Goal: Share content: Share content

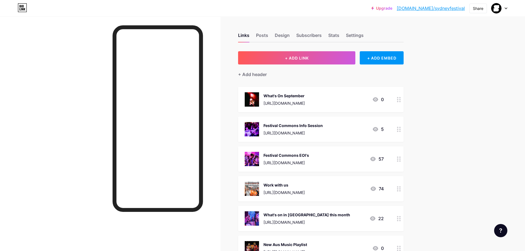
click at [305, 193] on div "[URL][DOMAIN_NAME]" at bounding box center [284, 193] width 41 height 6
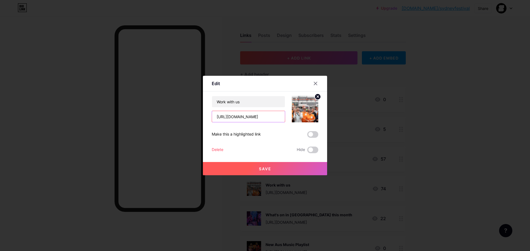
click at [256, 120] on input "[URL][DOMAIN_NAME]" at bounding box center [248, 116] width 73 height 11
click at [373, 106] on div at bounding box center [265, 125] width 530 height 251
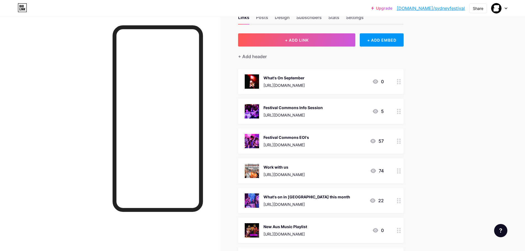
scroll to position [28, 0]
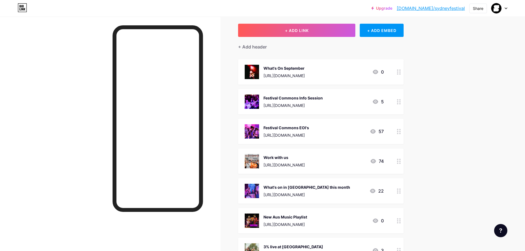
click at [305, 165] on div "[URL][DOMAIN_NAME]" at bounding box center [284, 165] width 41 height 6
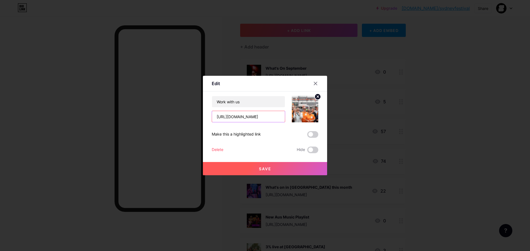
click at [248, 116] on input "[URL][DOMAIN_NAME]" at bounding box center [248, 116] width 73 height 11
paste input "[DOMAIN_NAME][URL]"
type input "[URL][DOMAIN_NAME]"
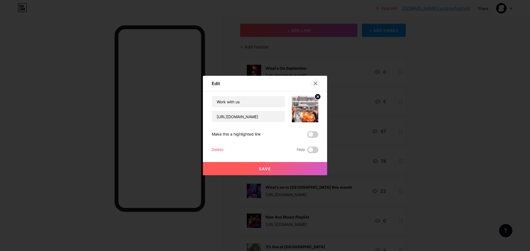
click at [312, 85] on div at bounding box center [315, 84] width 10 height 10
